Goal: Navigation & Orientation: Find specific page/section

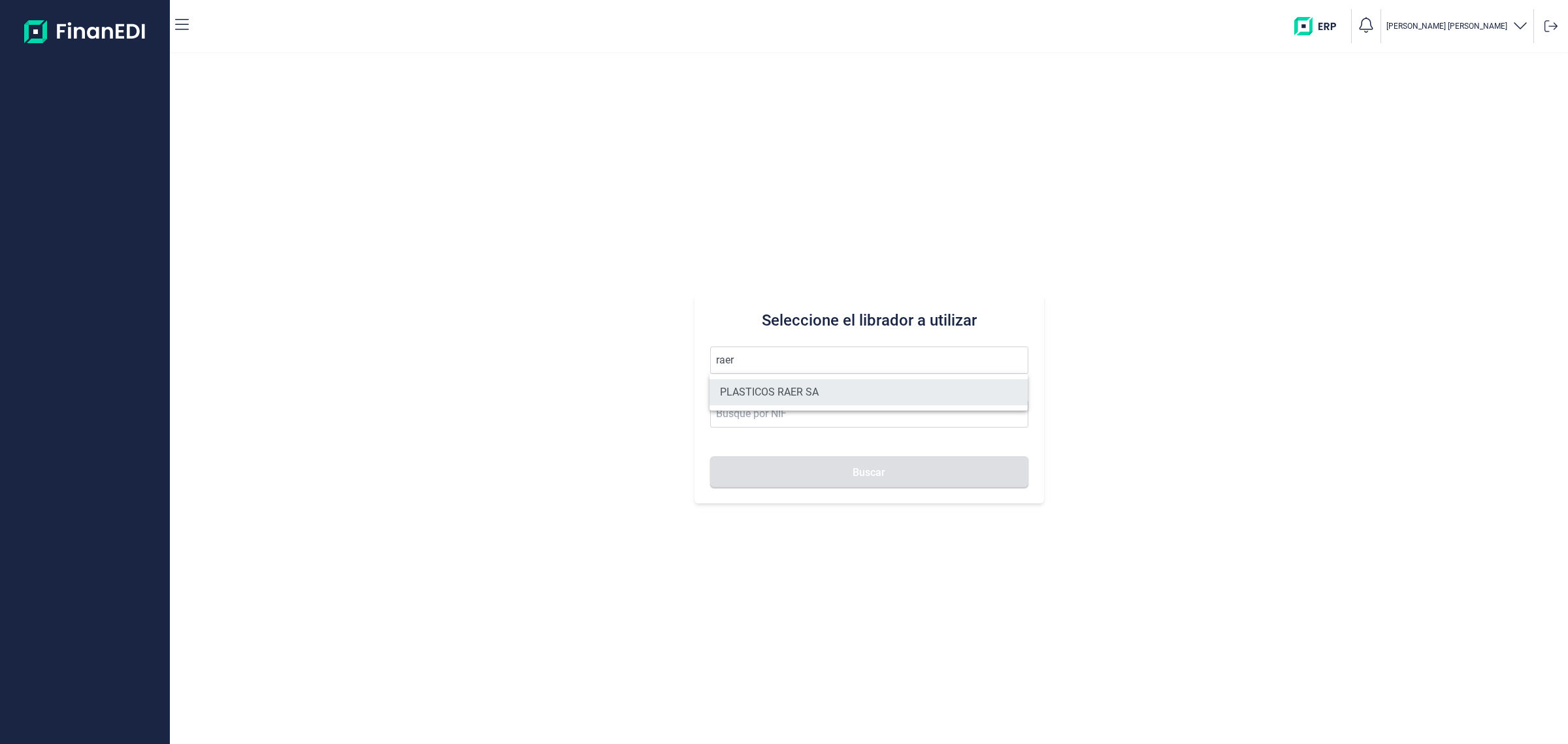
click at [826, 393] on li "PLASTICOS RAER SA" at bounding box center [868, 392] width 318 height 26
type input "PLASTICOS RAER SA"
type input "A08845729"
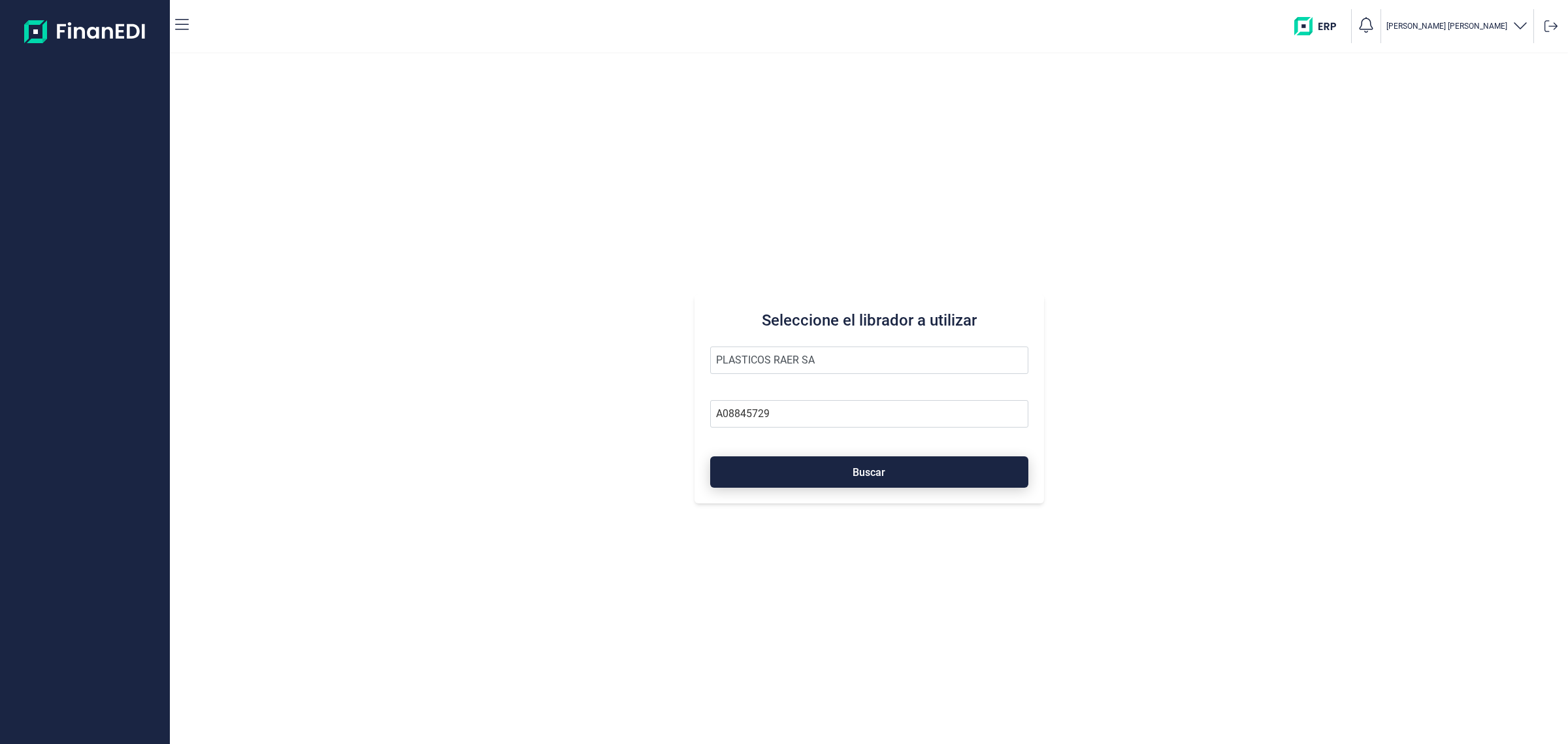
click at [876, 469] on span "Buscar" at bounding box center [868, 473] width 33 height 10
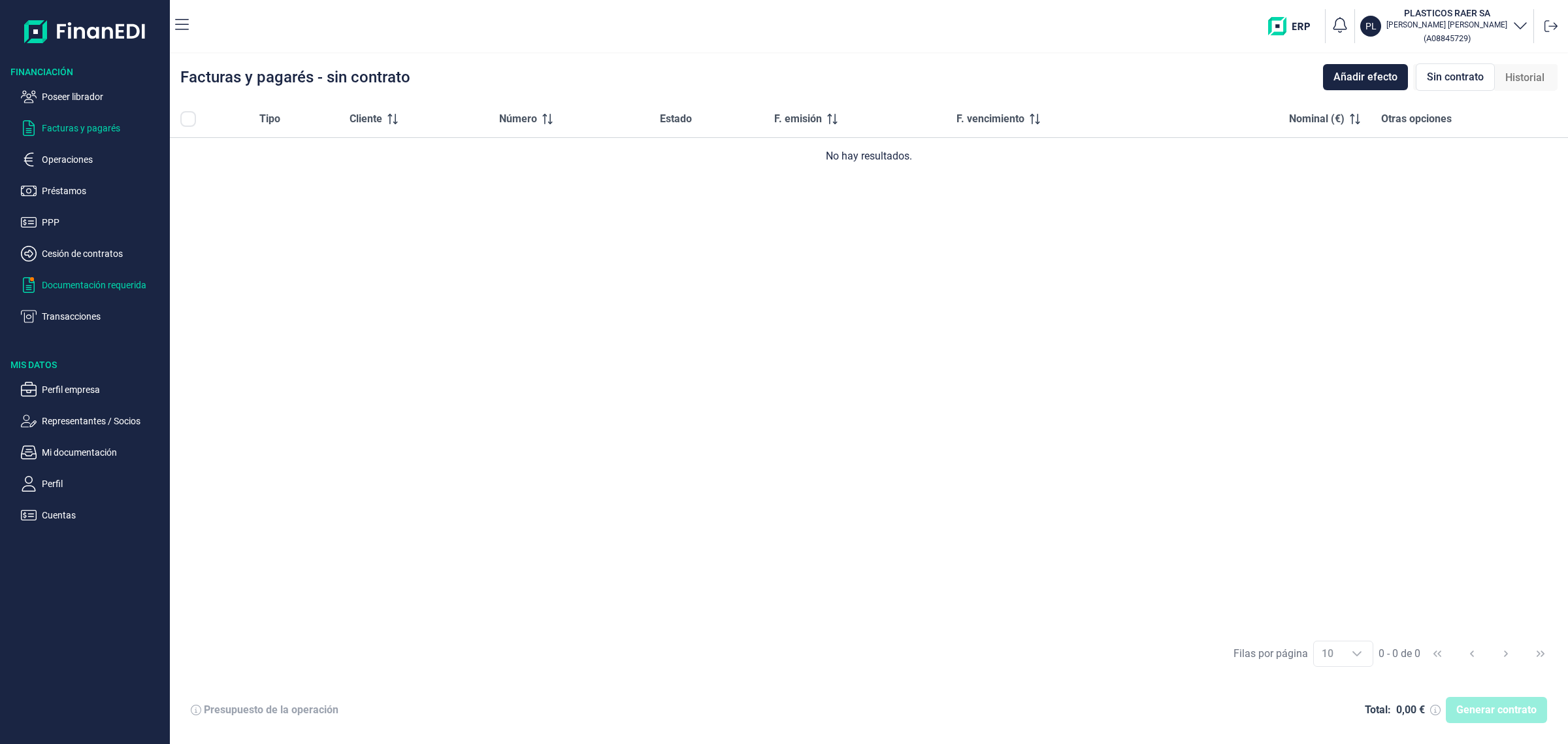
click at [93, 278] on p "Documentación requerida" at bounding box center [103, 285] width 123 height 16
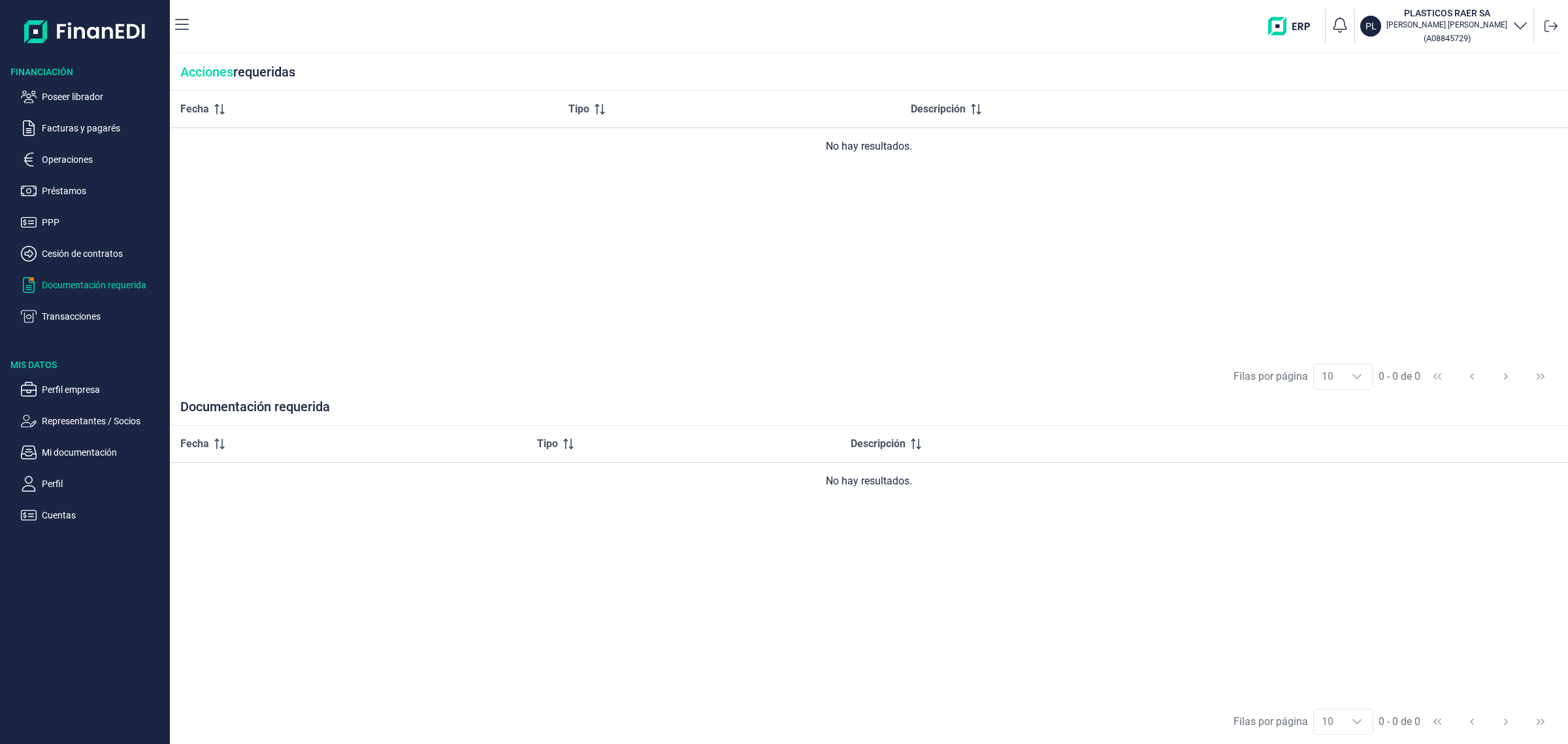
click at [105, 387] on p "Perfil empresa" at bounding box center [103, 389] width 123 height 16
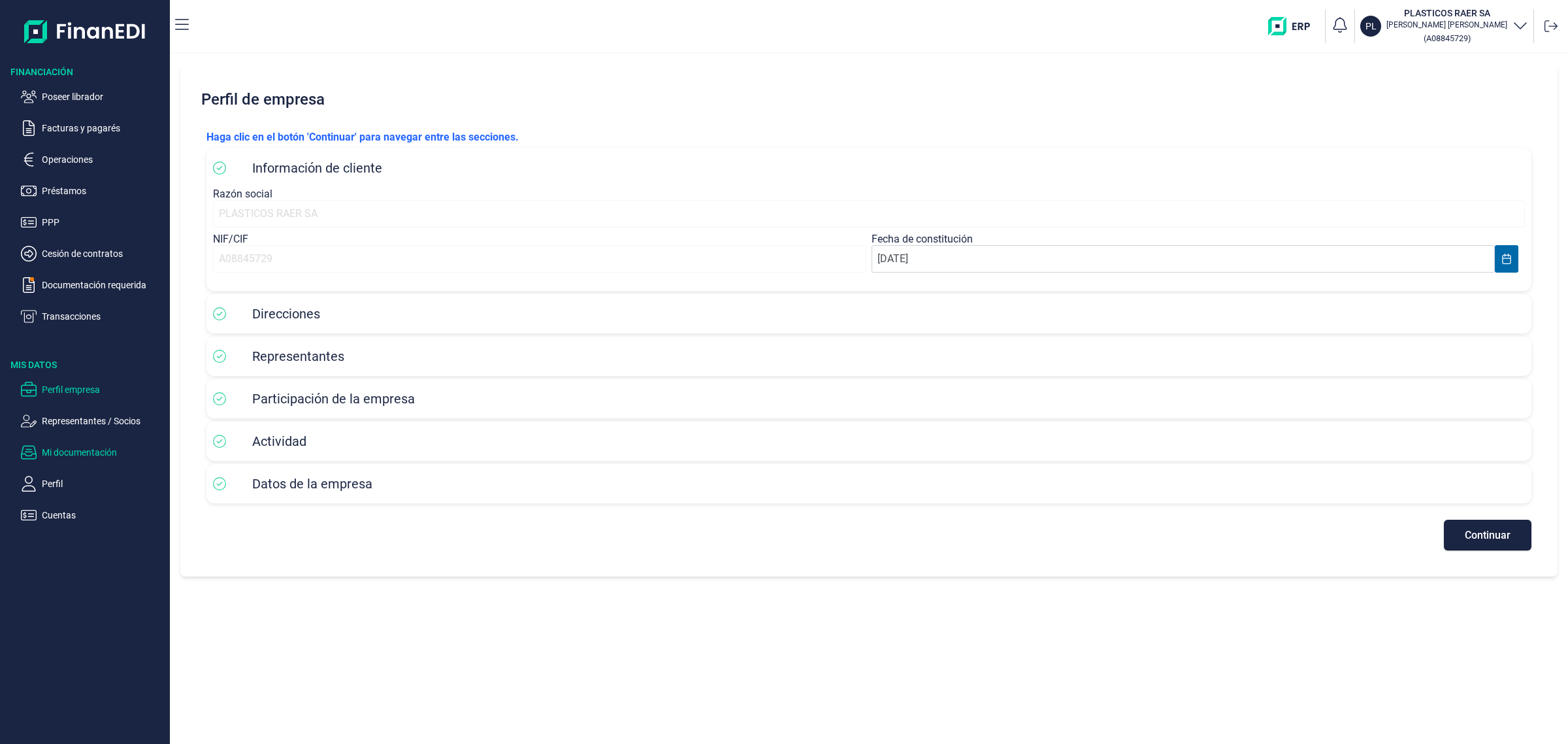
click at [105, 453] on p "Mi documentación" at bounding box center [103, 452] width 123 height 16
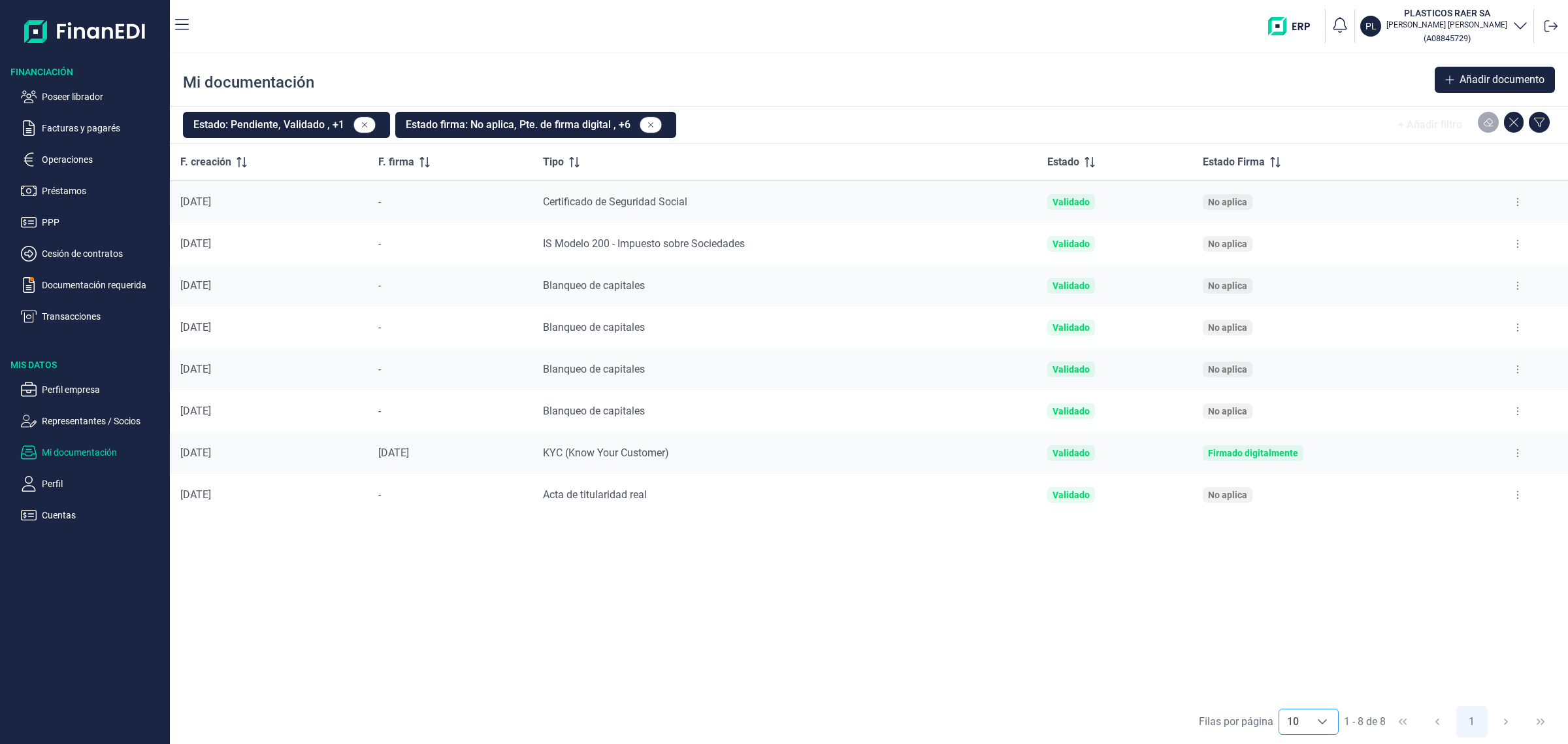
click at [1304, 719] on span "10" at bounding box center [1293, 721] width 28 height 25
click at [1301, 638] on li "20" at bounding box center [1308, 631] width 61 height 32
type input "20"
click at [60, 282] on p "Documentación requerida" at bounding box center [103, 285] width 123 height 16
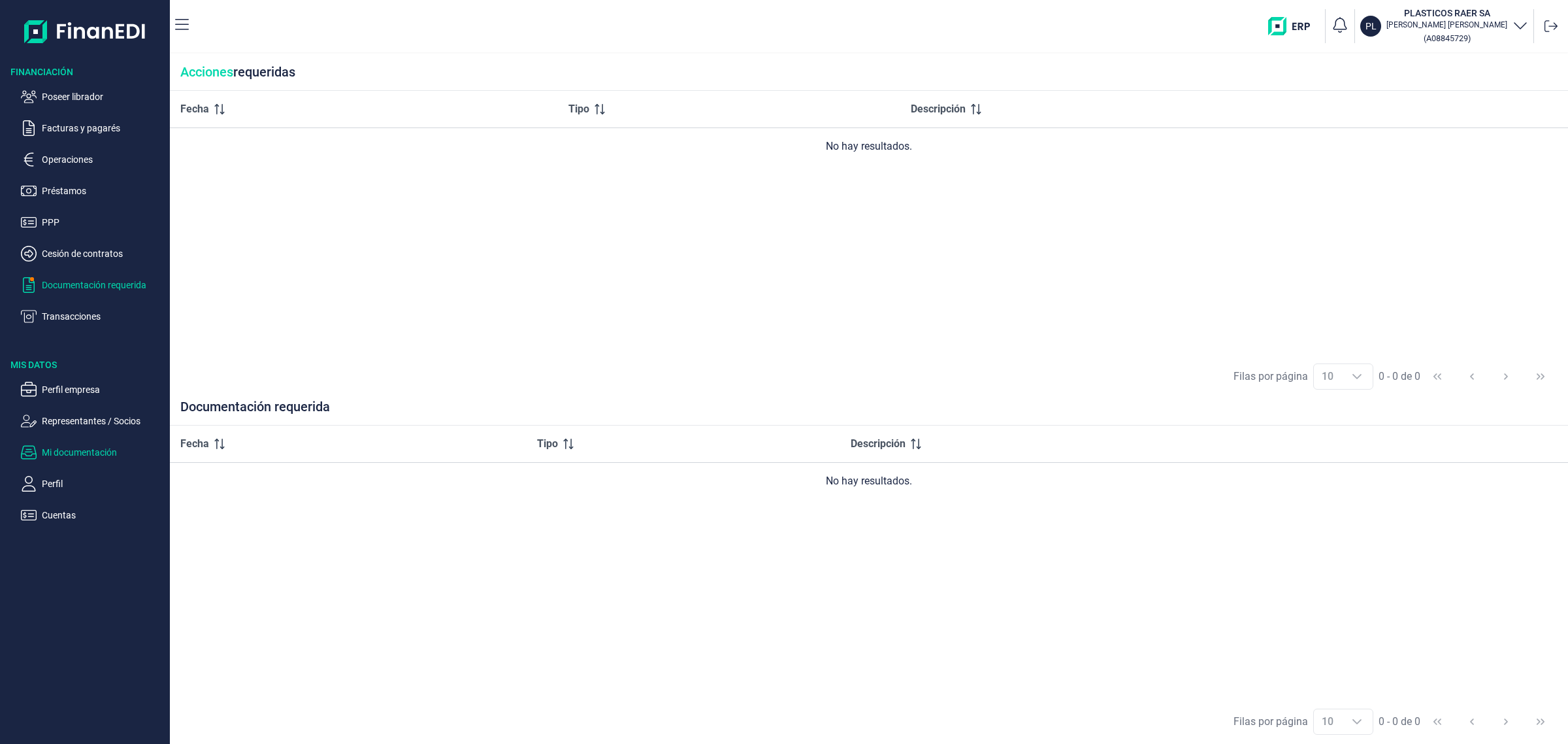
click at [71, 454] on p "Mi documentación" at bounding box center [103, 452] width 123 height 16
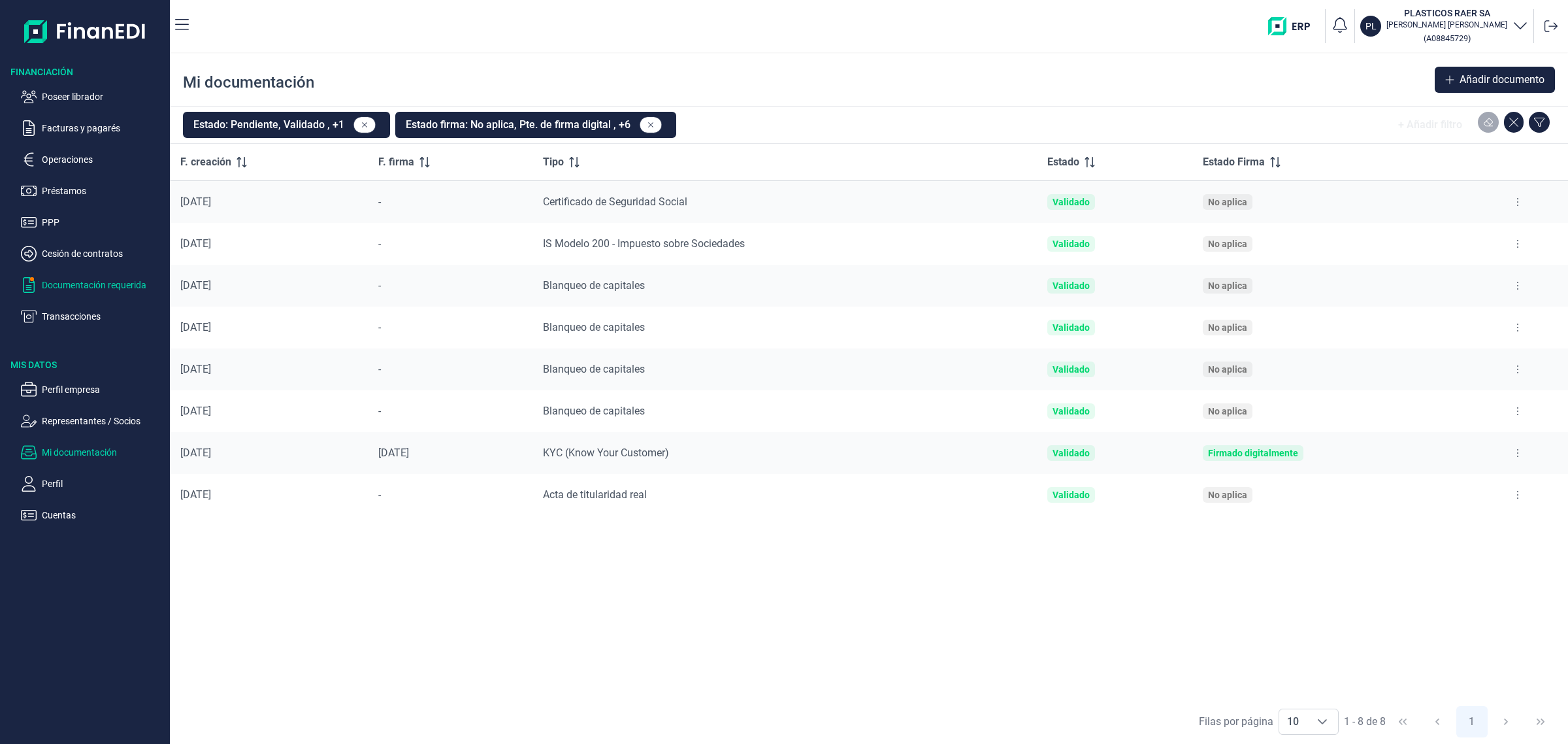
click at [131, 278] on p "Documentación requerida" at bounding box center [103, 285] width 123 height 16
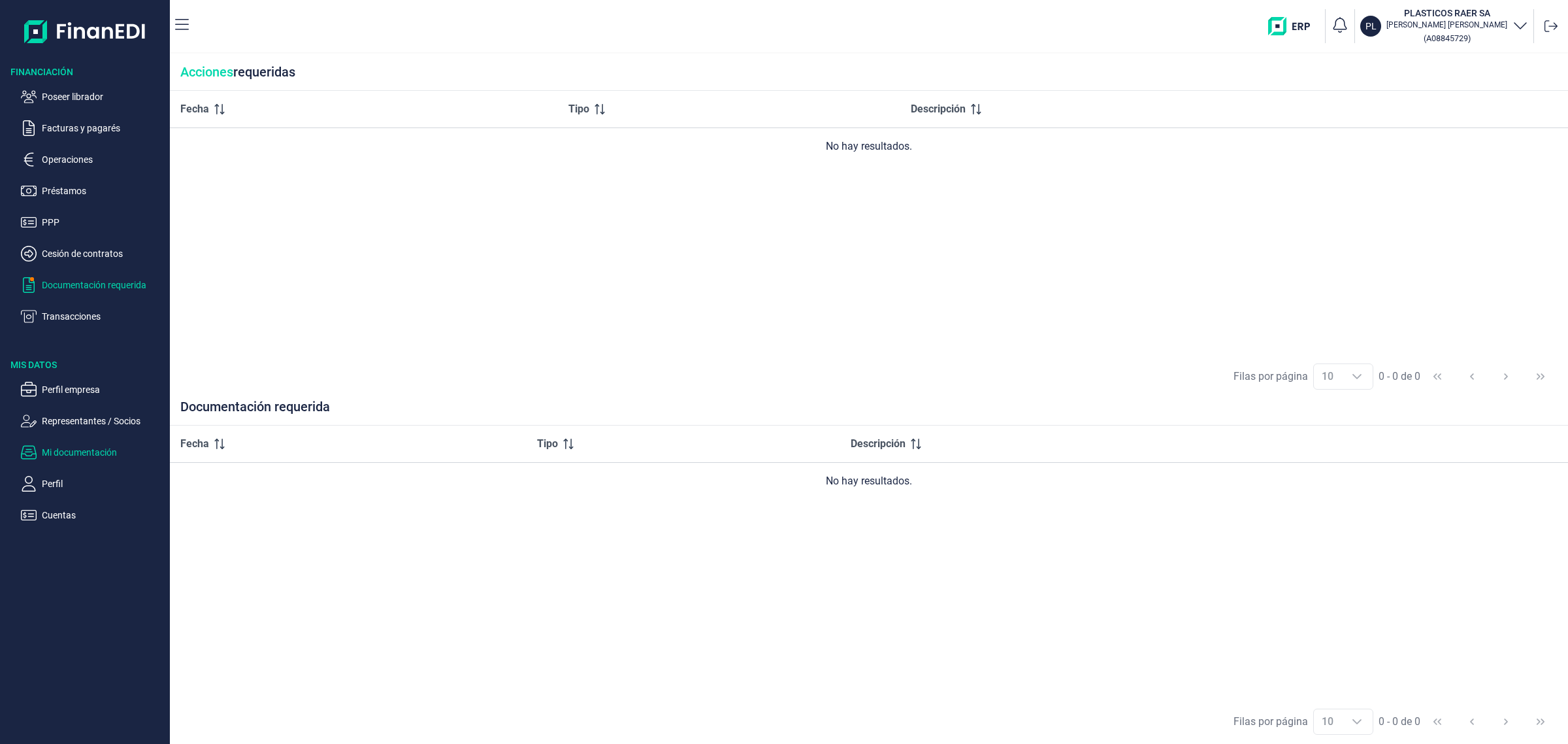
click at [80, 453] on p "Mi documentación" at bounding box center [103, 452] width 123 height 16
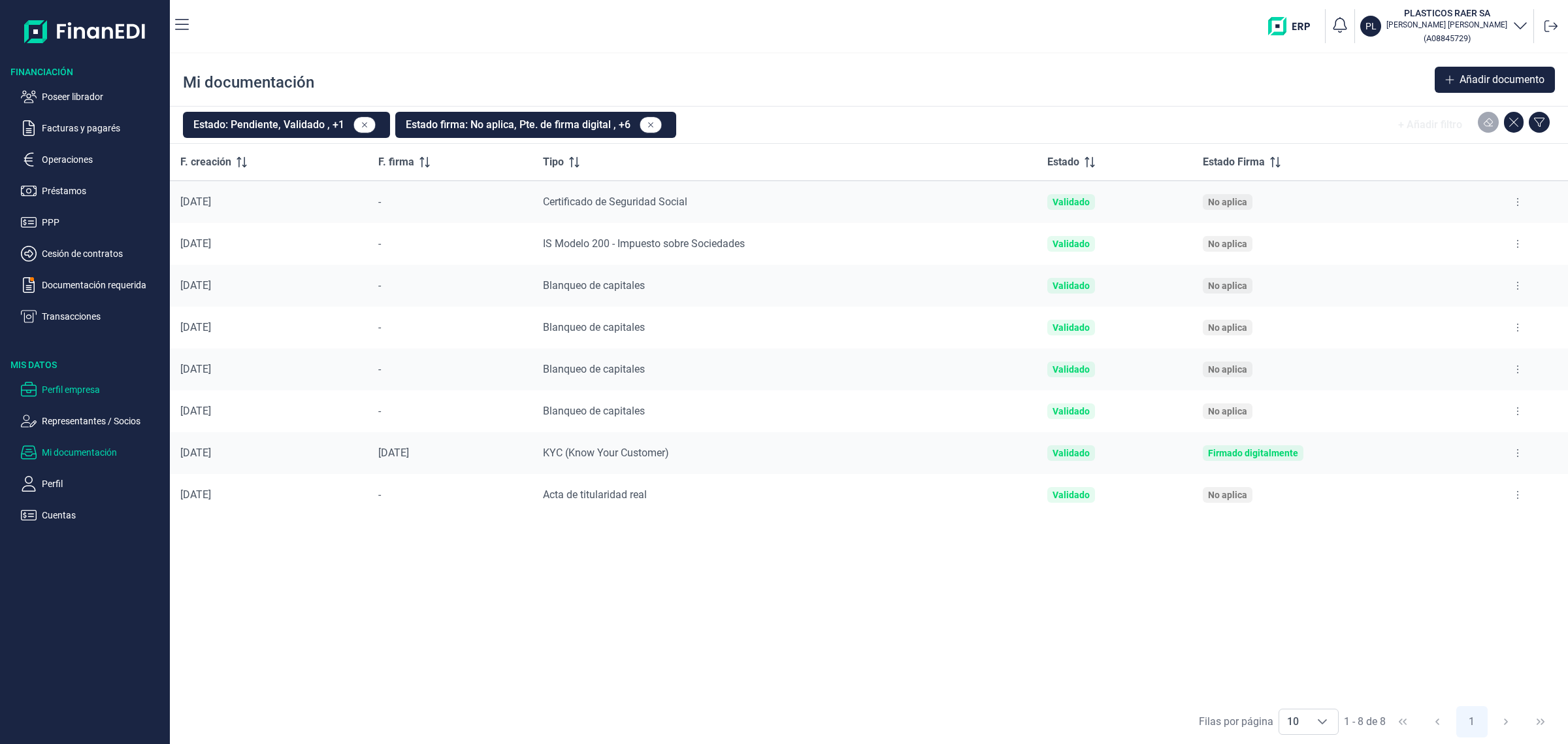
click at [92, 390] on p "Perfil empresa" at bounding box center [103, 389] width 123 height 16
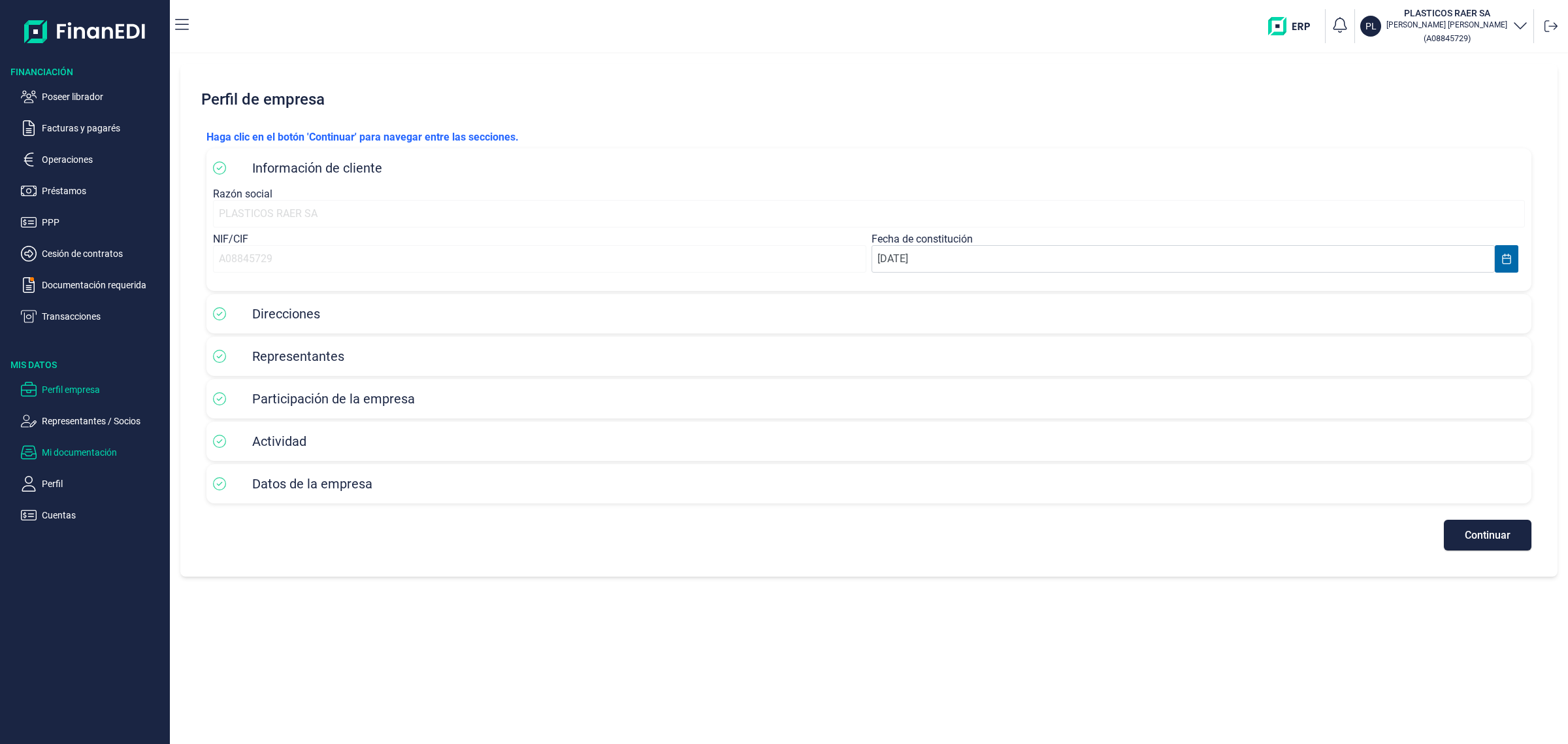
click at [76, 458] on p "Mi documentación" at bounding box center [103, 452] width 123 height 16
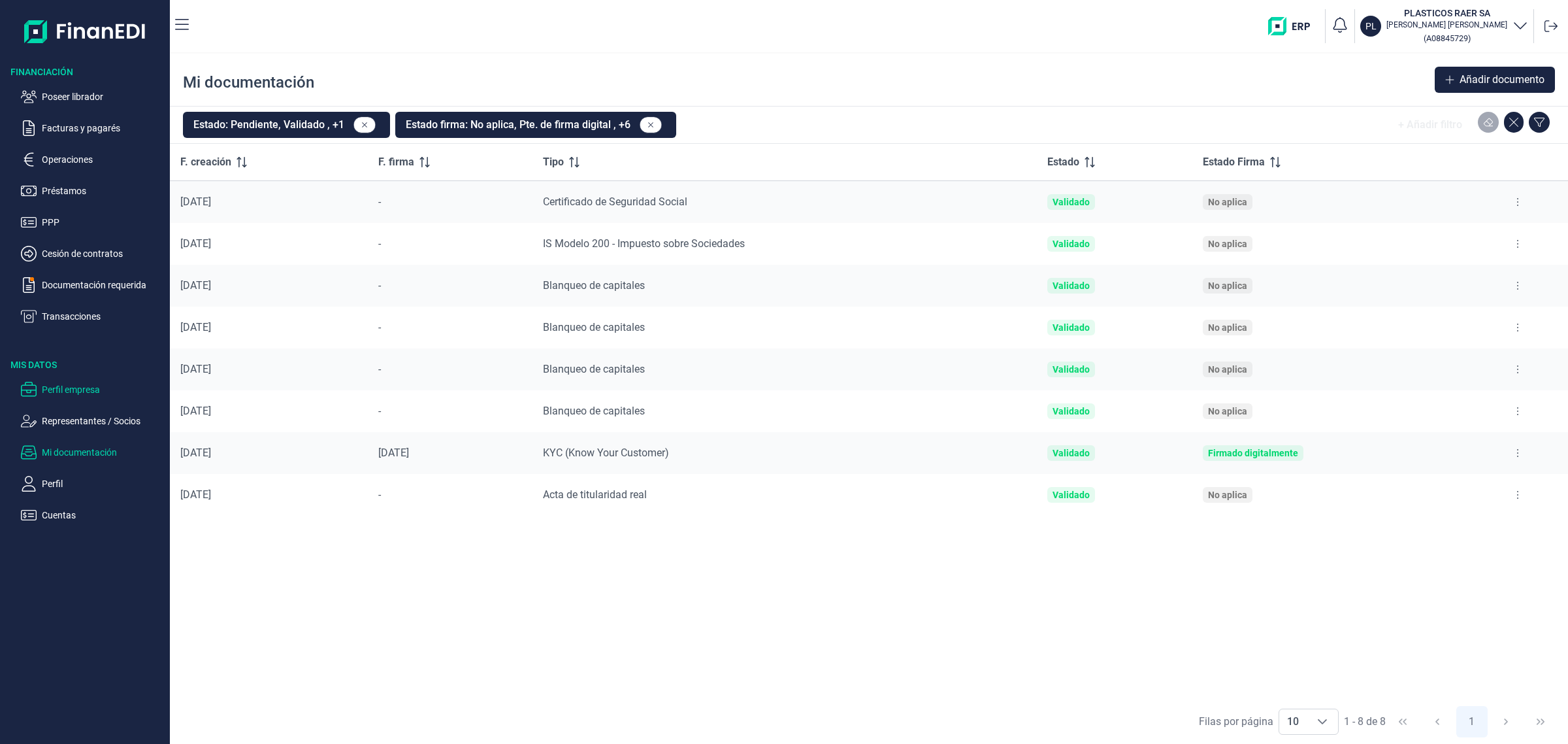
click at [68, 390] on p "Perfil empresa" at bounding box center [103, 389] width 123 height 16
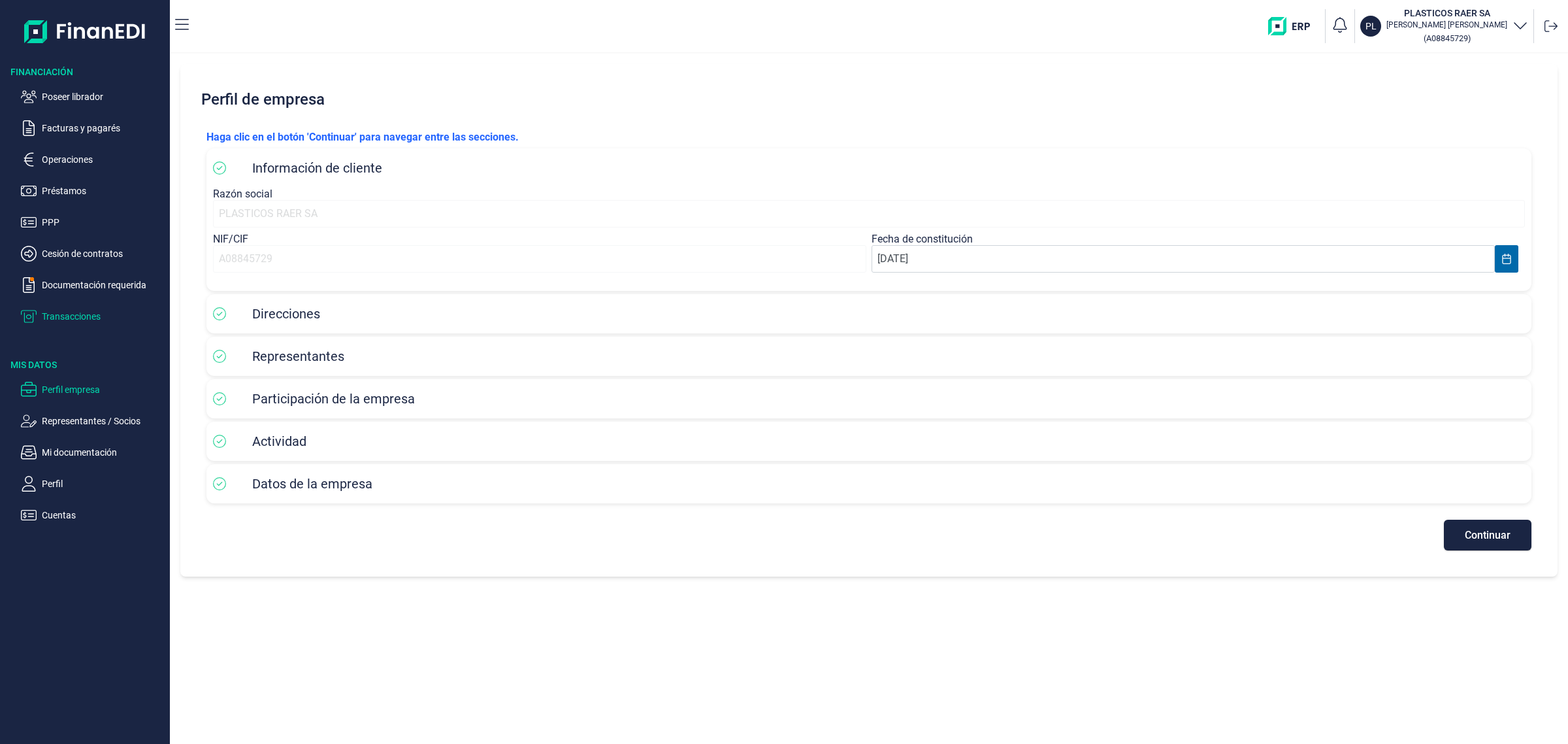
click at [65, 308] on p "Transacciones" at bounding box center [103, 316] width 123 height 16
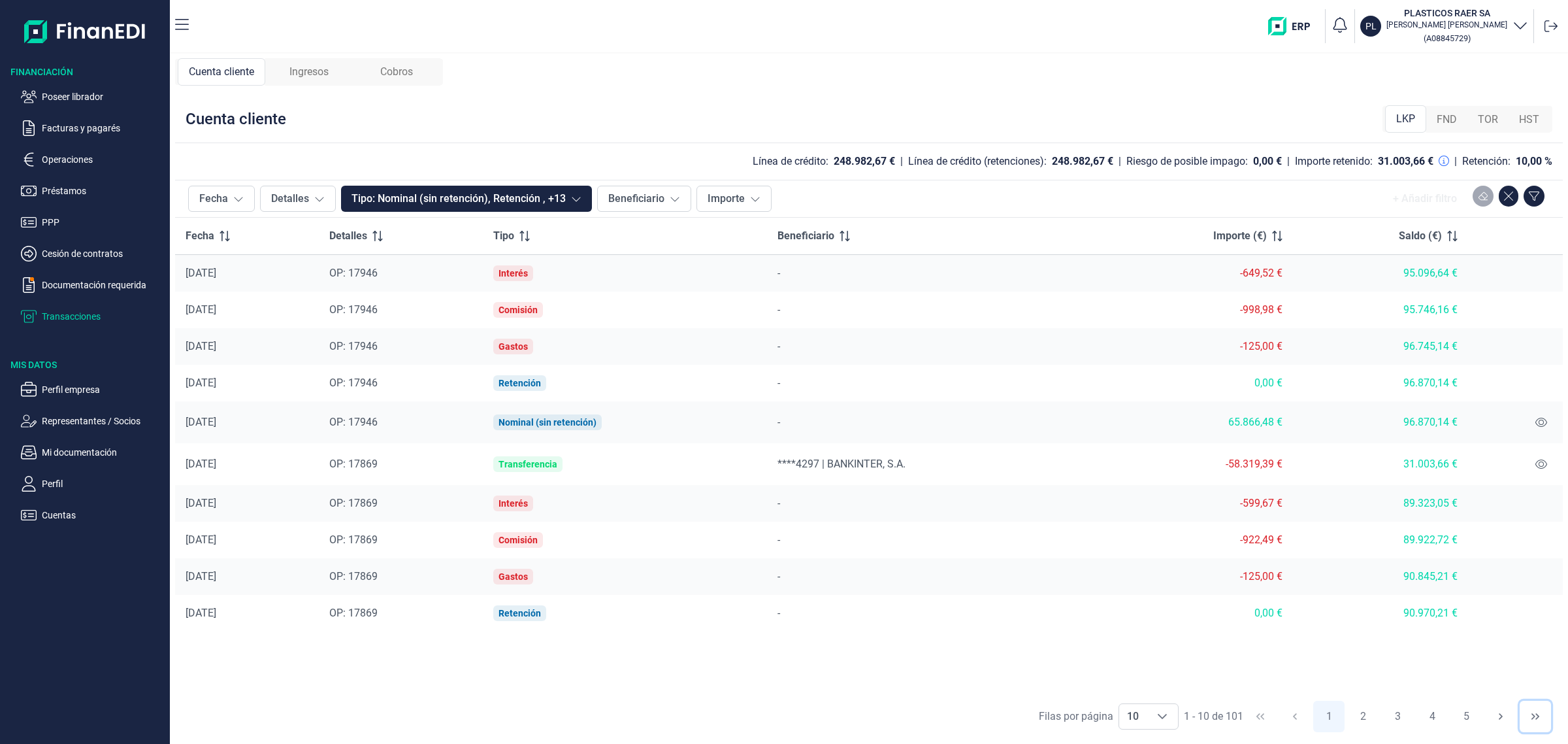
click at [1529, 708] on button "Last Page" at bounding box center [1535, 716] width 32 height 32
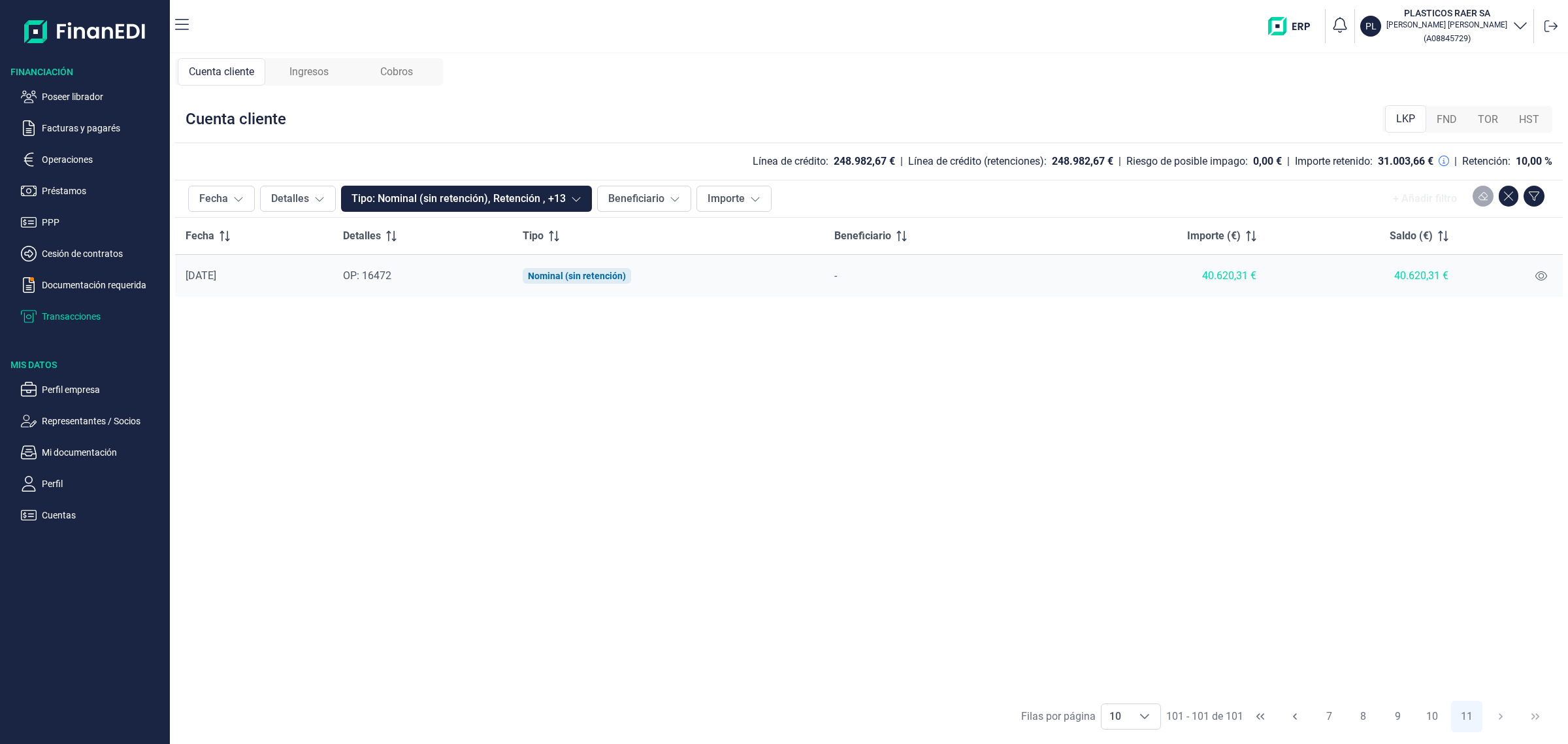
click at [756, 342] on div "Fecha Detalles Tipo Beneficiario Importe (€) Saldo (€) [DATE] OP: 16472 Nominal…" at bounding box center [869, 456] width 1388 height 476
drag, startPoint x: 300, startPoint y: 383, endPoint x: 287, endPoint y: 368, distance: 19.8
click at [287, 368] on div "Fecha Detalles Tipo Beneficiario Importe (€) Saldo (€) [DATE] OP: 16472 Nominal…" at bounding box center [869, 456] width 1388 height 476
click at [107, 440] on ul "Perfil empresa Representantes / Socios Mi documentación Perfil Cuentas" at bounding box center [85, 448] width 170 height 152
click at [96, 448] on p "Mi documentación" at bounding box center [103, 452] width 123 height 16
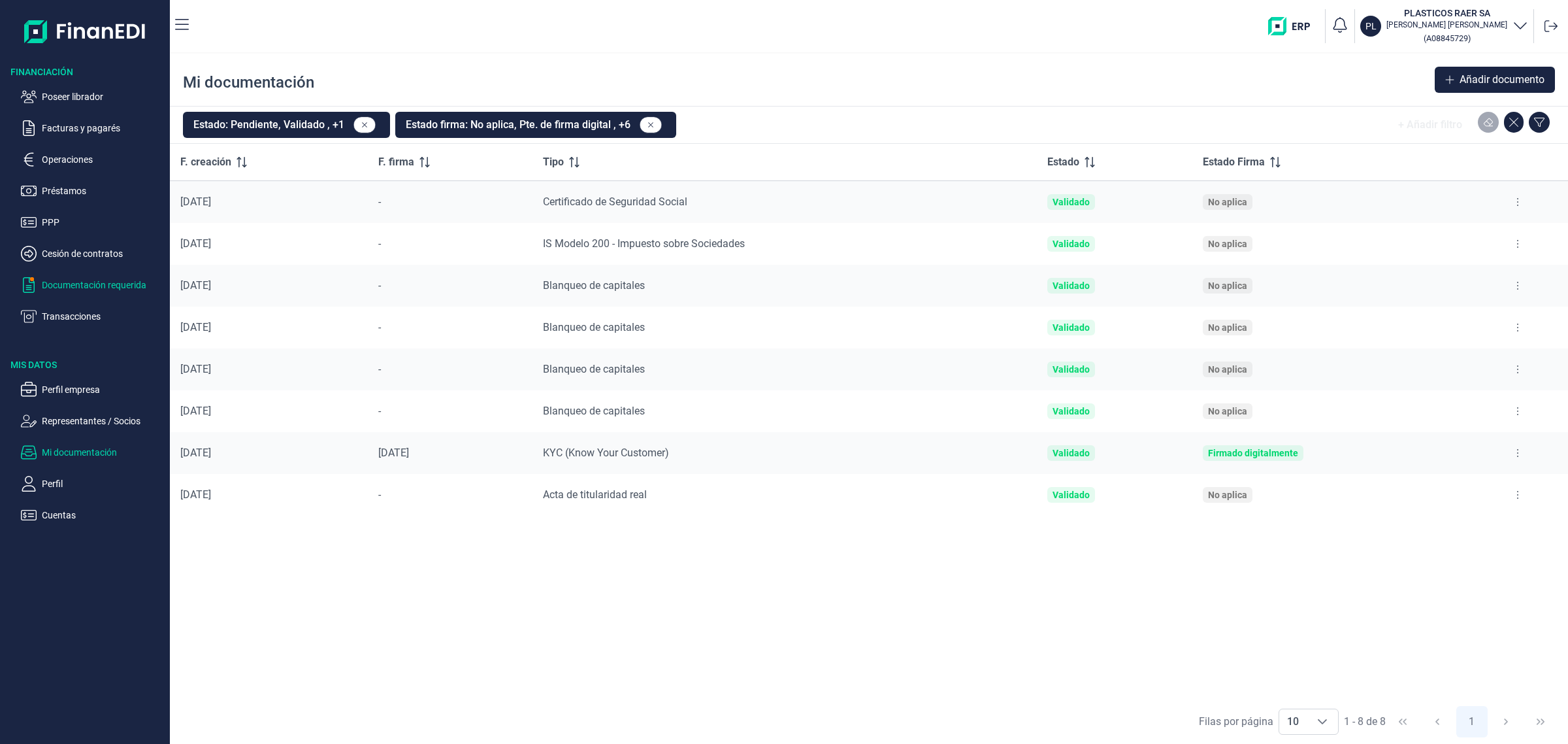
click at [59, 289] on p "Documentación requerida" at bounding box center [103, 285] width 123 height 16
